Goal: Find specific page/section: Find specific page/section

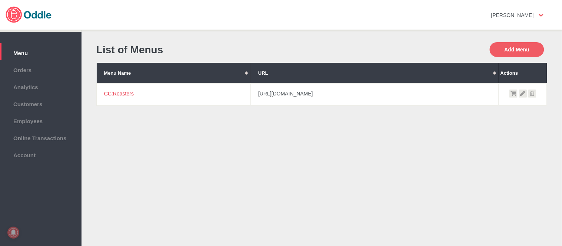
click at [115, 92] on link "CC:Roasters" at bounding box center [119, 94] width 30 height 6
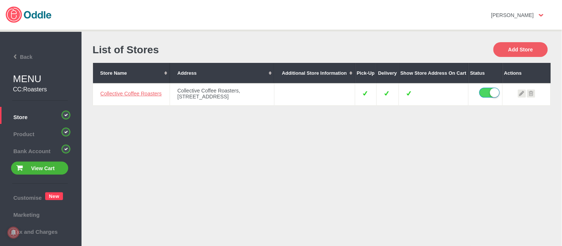
click at [117, 97] on link "Collective Coffee Roasters" at bounding box center [130, 94] width 61 height 6
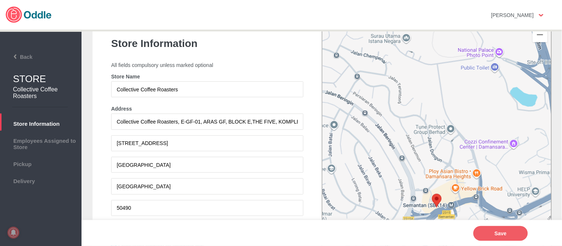
scroll to position [82, 0]
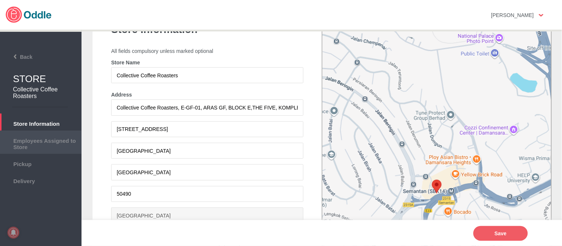
click at [53, 139] on span "Employees Assigned to Store" at bounding box center [41, 143] width 74 height 14
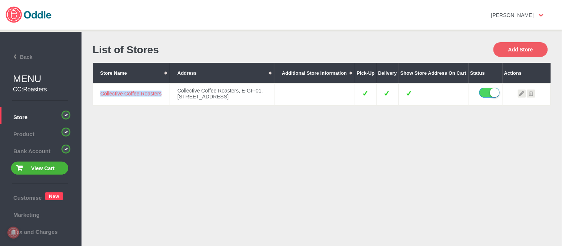
drag, startPoint x: 162, startPoint y: 102, endPoint x: 98, endPoint y: 103, distance: 64.5
click at [98, 103] on td "Collective Coffee Roasters" at bounding box center [131, 94] width 77 height 22
click at [133, 97] on td "Collective Coffee Roasters" at bounding box center [131, 94] width 77 height 22
click at [132, 97] on link "Collective Coffee Roasters" at bounding box center [130, 94] width 61 height 6
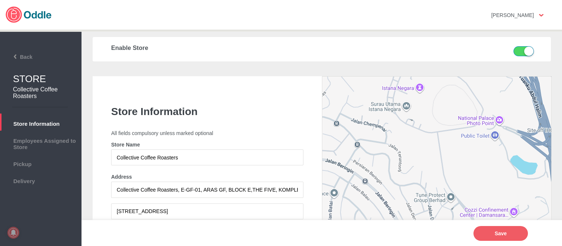
click at [45, 137] on span "Employees Assigned to Store" at bounding box center [41, 143] width 74 height 14
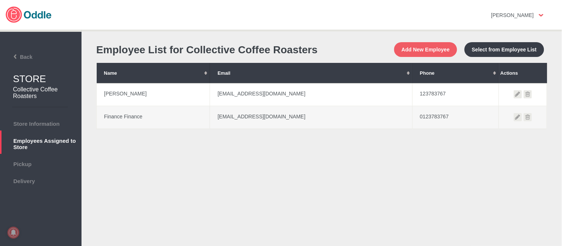
click at [422, 106] on td "123783767" at bounding box center [455, 94] width 86 height 23
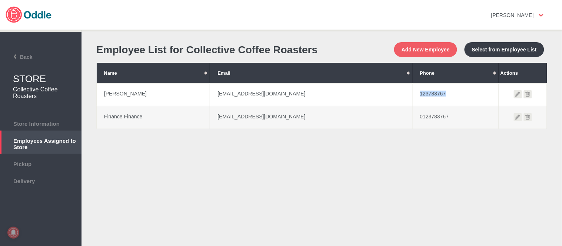
copy td "123783767"
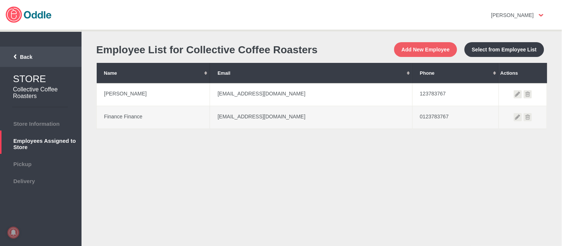
click at [25, 57] on span "Back" at bounding box center [18, 57] width 30 height 6
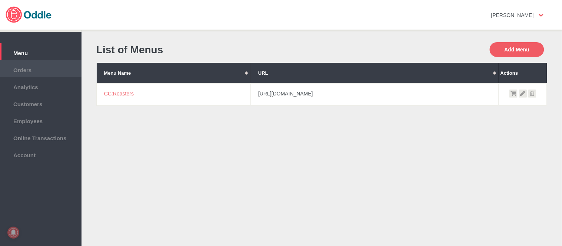
click at [25, 67] on span "Orders" at bounding box center [41, 69] width 74 height 8
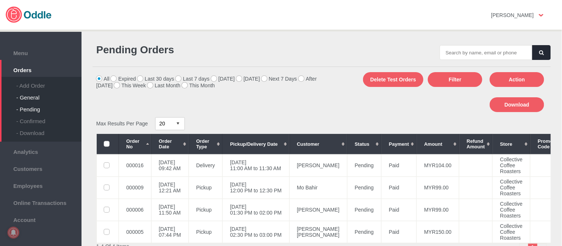
click at [30, 96] on div "- General" at bounding box center [48, 95] width 65 height 12
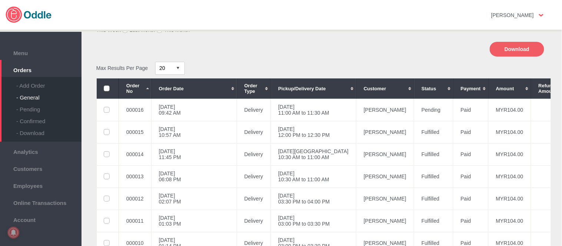
scroll to position [41, 0]
